Goal: Information Seeking & Learning: Learn about a topic

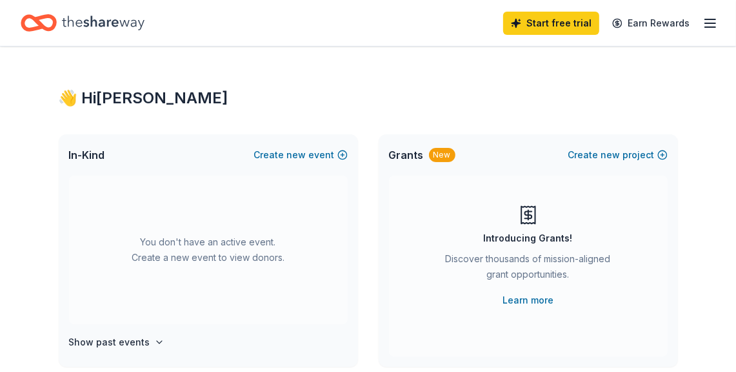
click at [438, 148] on div "New" at bounding box center [442, 155] width 26 height 14
click at [526, 292] on link "Learn more" at bounding box center [528, 299] width 51 height 15
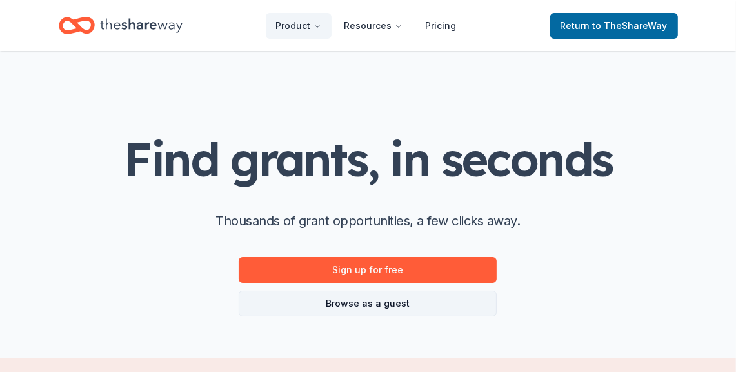
click at [372, 302] on link "Browse as a guest" at bounding box center [368, 303] width 258 height 26
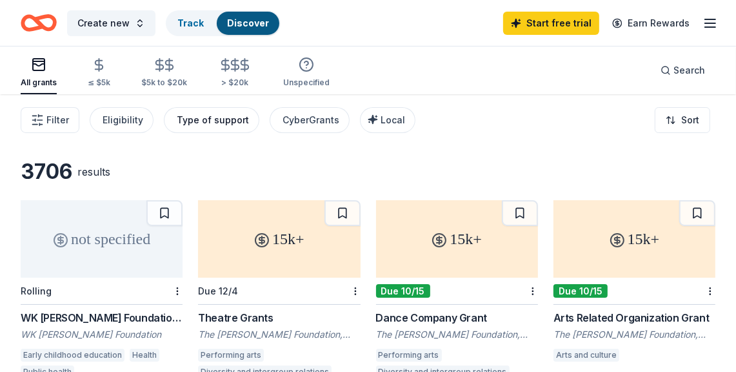
click at [215, 118] on div "Type of support" at bounding box center [213, 119] width 72 height 15
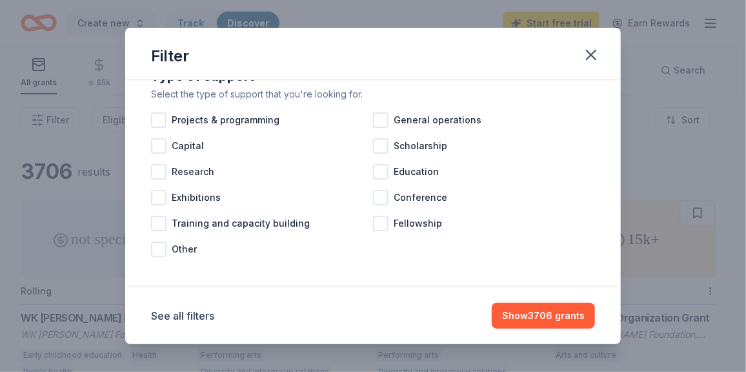
scroll to position [40, 0]
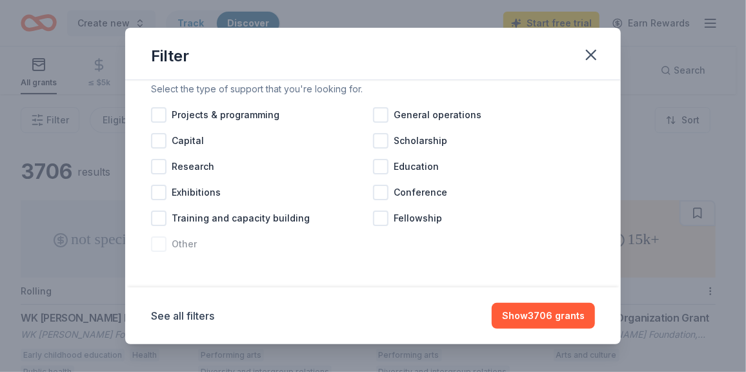
click at [155, 243] on div at bounding box center [158, 243] width 15 height 15
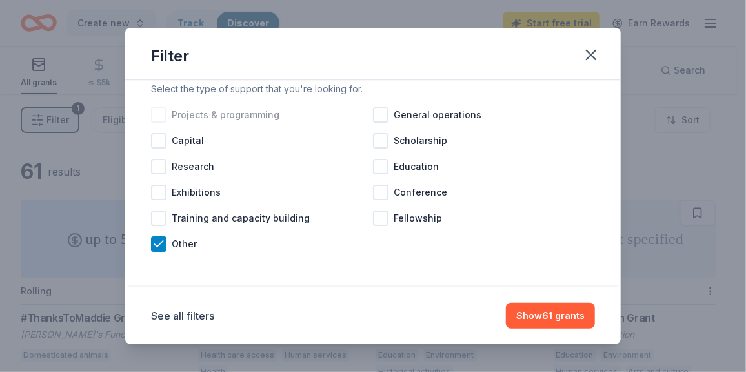
click at [368, 117] on div "Projects & programming" at bounding box center [262, 115] width 222 height 26
click at [158, 111] on icon at bounding box center [158, 114] width 13 height 13
click at [378, 112] on div at bounding box center [380, 114] width 15 height 15
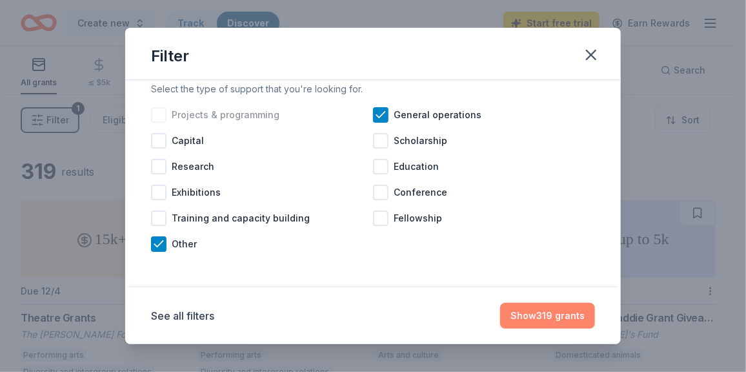
click at [540, 319] on button "Show 319 grants" at bounding box center [547, 316] width 95 height 26
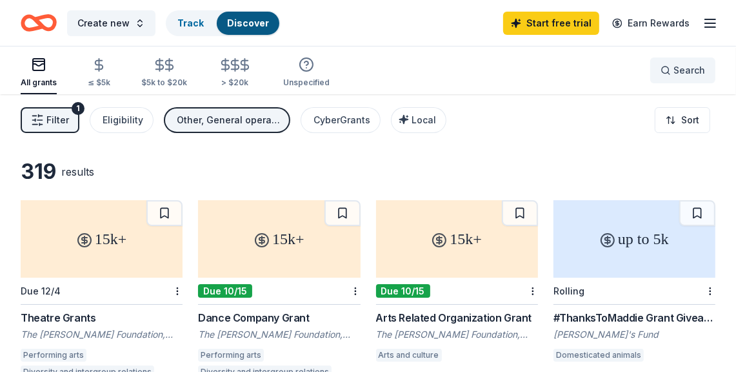
click at [680, 81] on button "Search" at bounding box center [683, 70] width 65 height 26
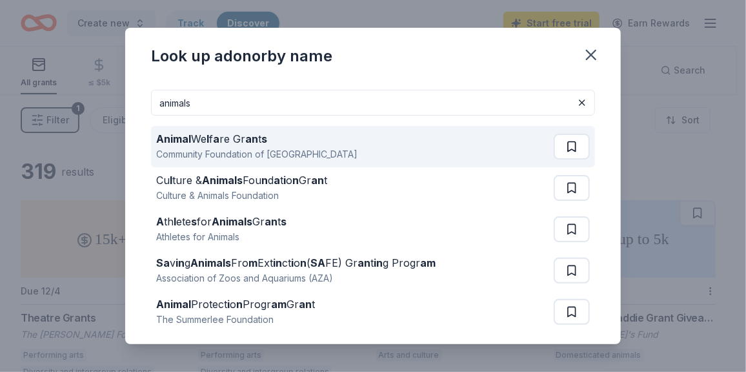
type input "animals"
click at [561, 148] on button at bounding box center [572, 147] width 36 height 26
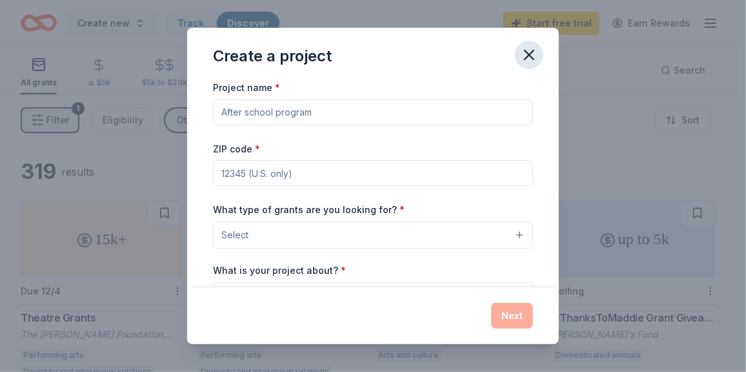
click at [525, 56] on icon "button" at bounding box center [529, 55] width 18 height 18
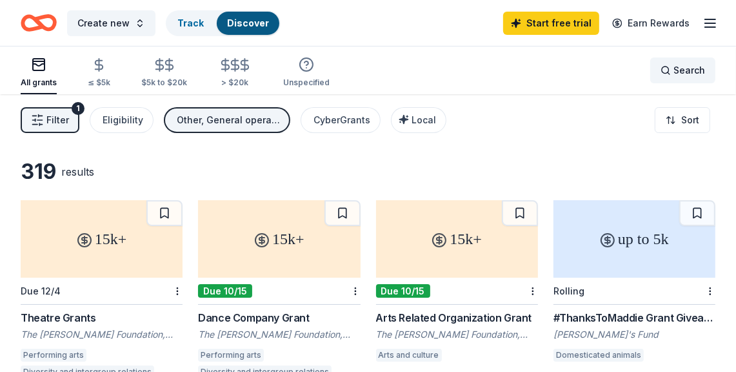
click at [688, 72] on span "Search" at bounding box center [690, 70] width 32 height 15
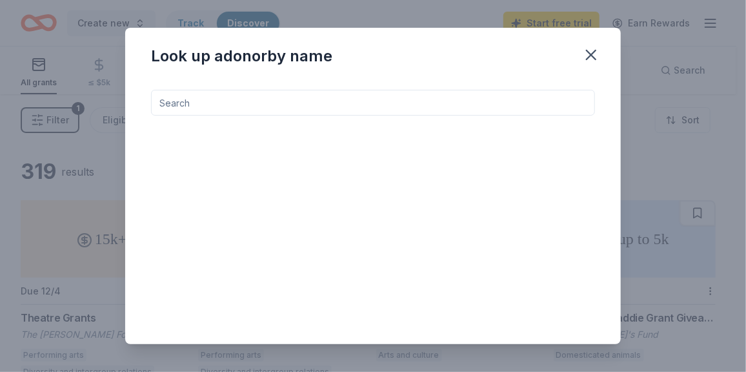
click at [294, 96] on input at bounding box center [373, 103] width 444 height 26
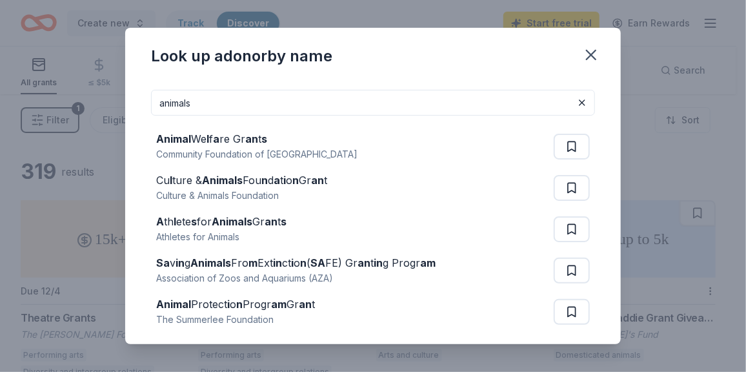
type input "animals"
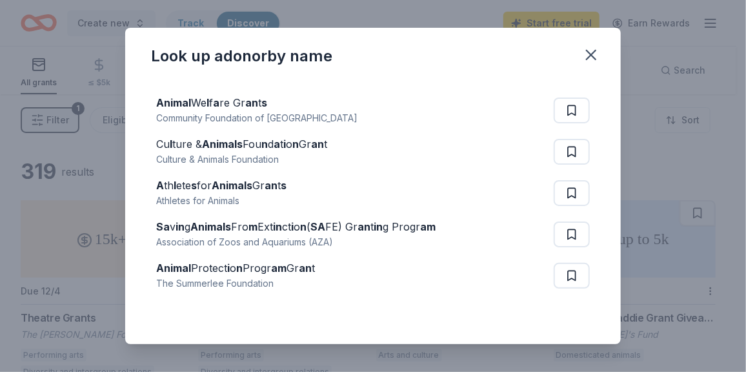
scroll to position [56, 0]
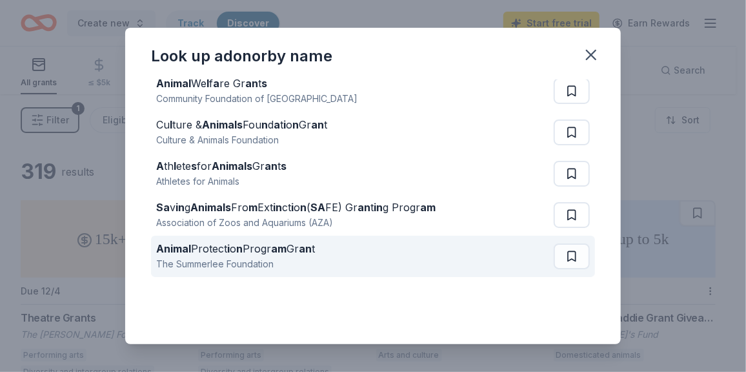
click at [209, 247] on div "Animal Protect i o n Progr am Gr an t" at bounding box center [235, 248] width 159 height 15
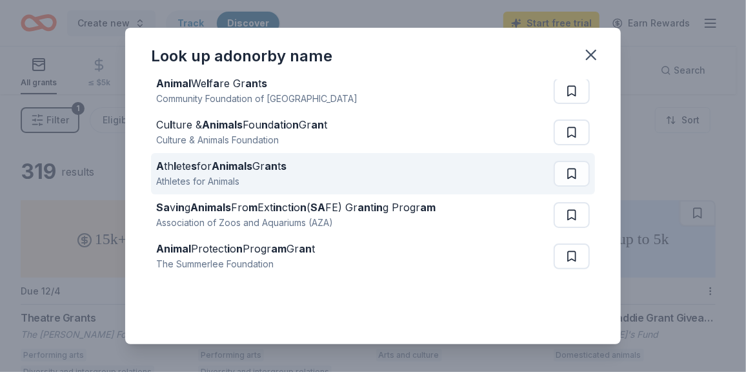
click at [271, 170] on div "A th l ete s for Animals Gr an t s" at bounding box center [221, 165] width 130 height 15
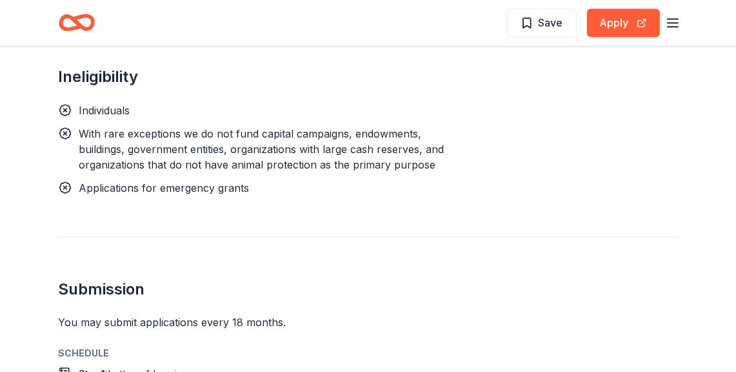
scroll to position [1450, 0]
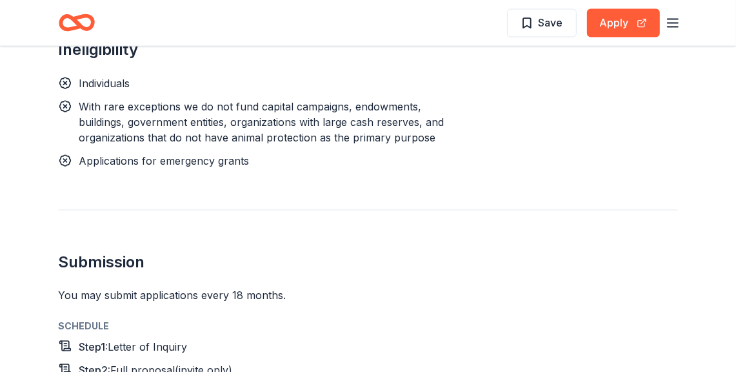
drag, startPoint x: 746, startPoint y: 232, endPoint x: 468, endPoint y: 207, distance: 278.7
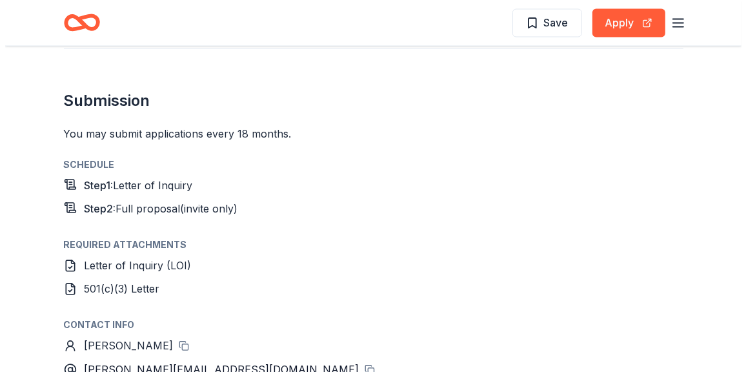
scroll to position [1606, 0]
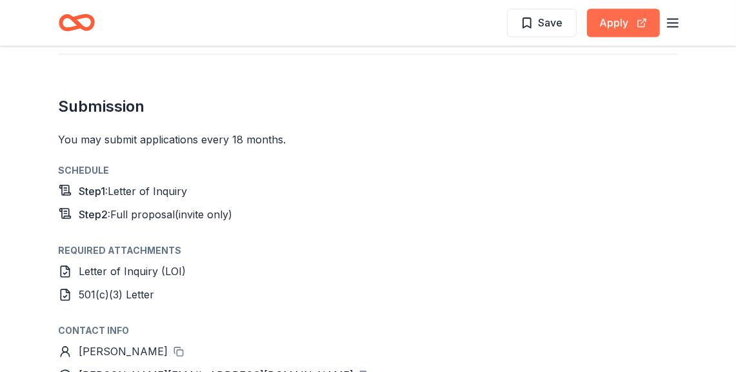
click at [644, 26] on button "Apply" at bounding box center [623, 23] width 73 height 28
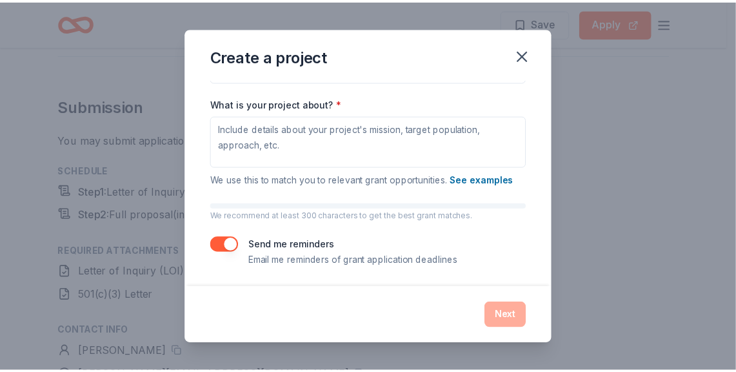
scroll to position [0, 0]
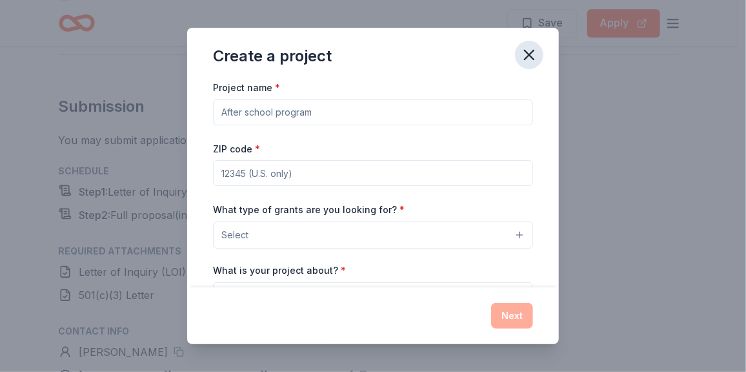
click at [528, 54] on icon "button" at bounding box center [529, 54] width 9 height 9
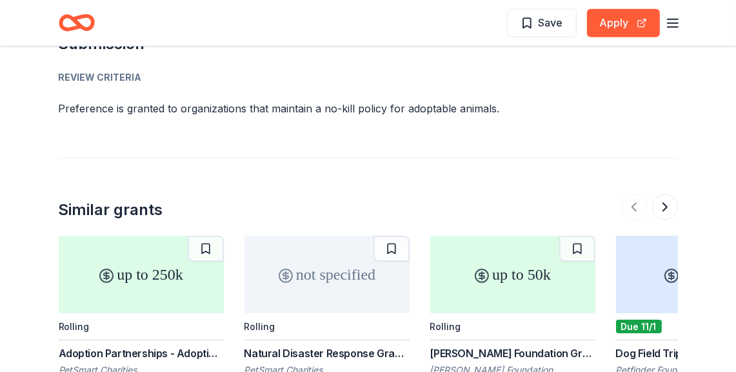
scroll to position [1380, 0]
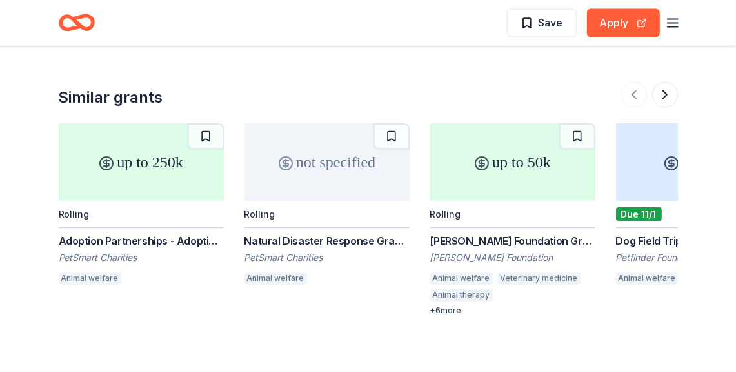
drag, startPoint x: 729, startPoint y: 330, endPoint x: 729, endPoint y: 345, distance: 14.8
